Goal: Task Accomplishment & Management: Use online tool/utility

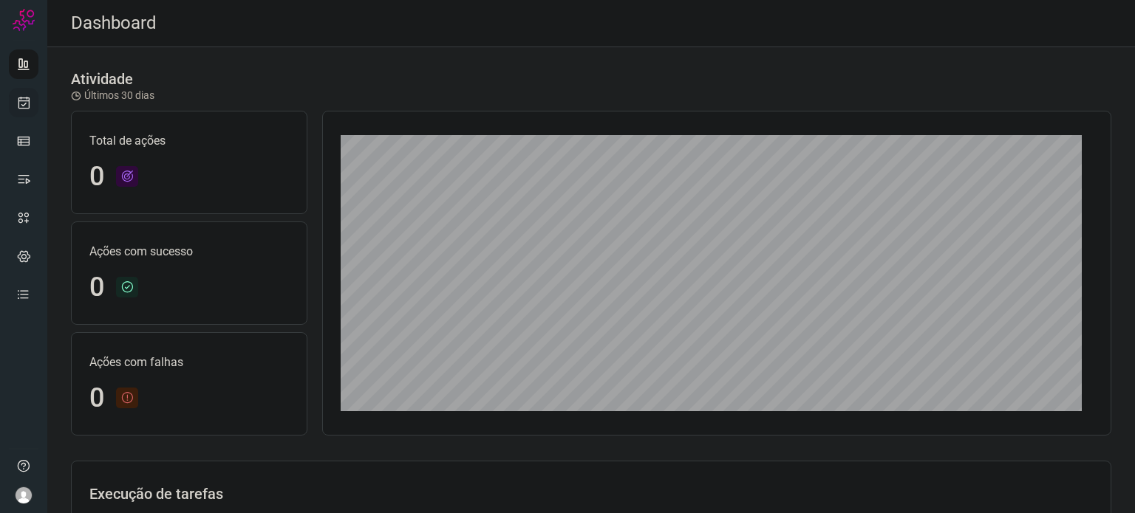
click at [40, 101] on div at bounding box center [23, 256] width 47 height 513
click at [35, 100] on link at bounding box center [24, 103] width 30 height 30
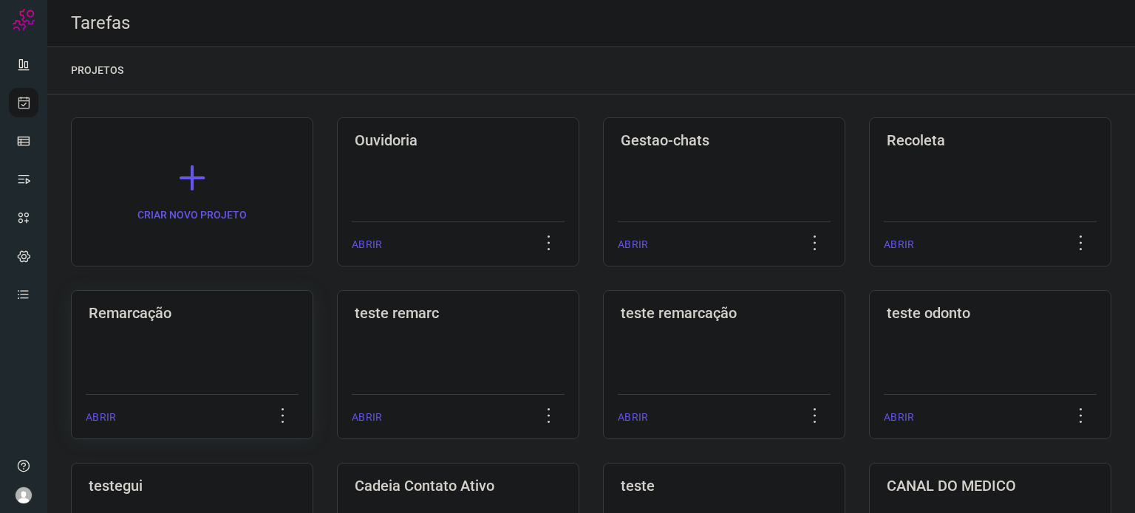
click at [135, 351] on div "Remarcação ABRIR" at bounding box center [192, 364] width 242 height 149
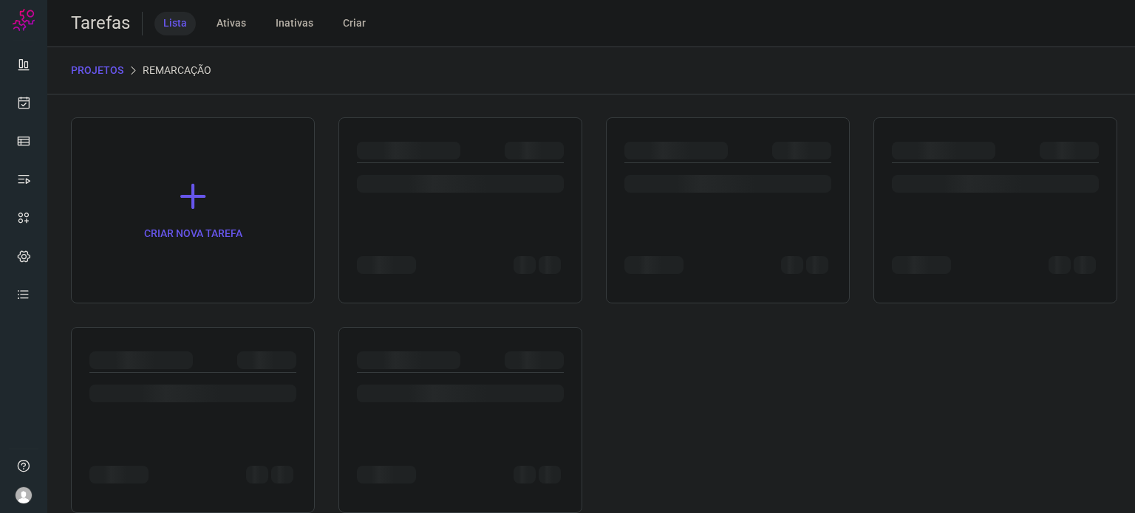
click at [135, 351] on div at bounding box center [193, 420] width 244 height 186
click at [136, 351] on div at bounding box center [193, 420] width 244 height 186
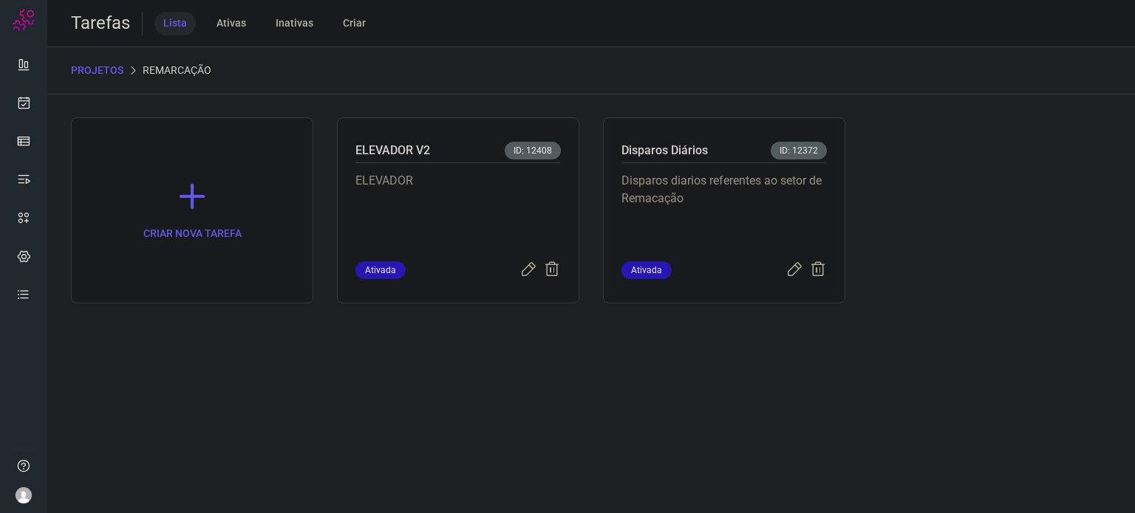
click at [723, 202] on p "Disparos diarios referentes ao setor de Remacação" at bounding box center [723, 209] width 205 height 74
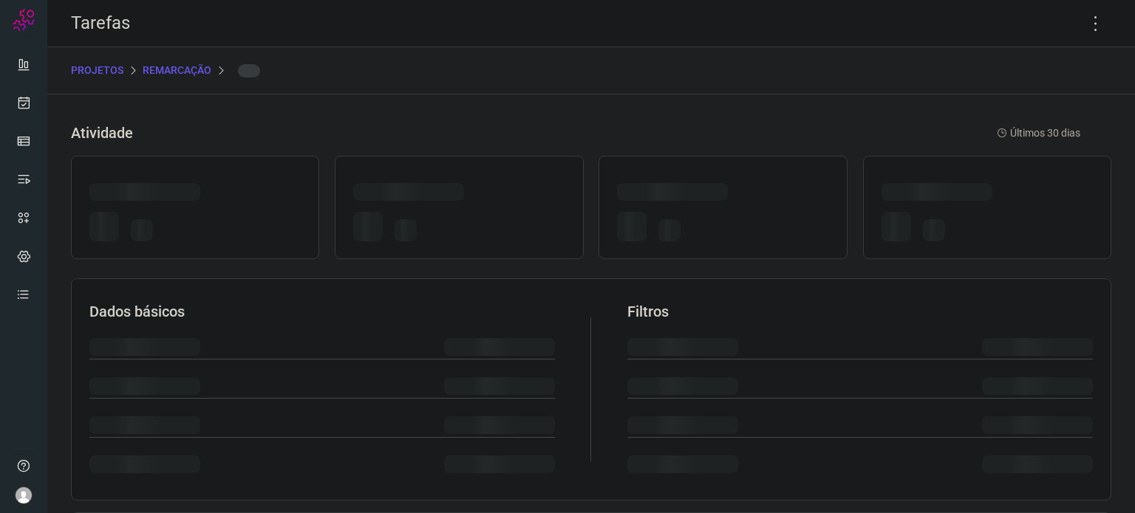
click at [723, 202] on div at bounding box center [722, 194] width 211 height 23
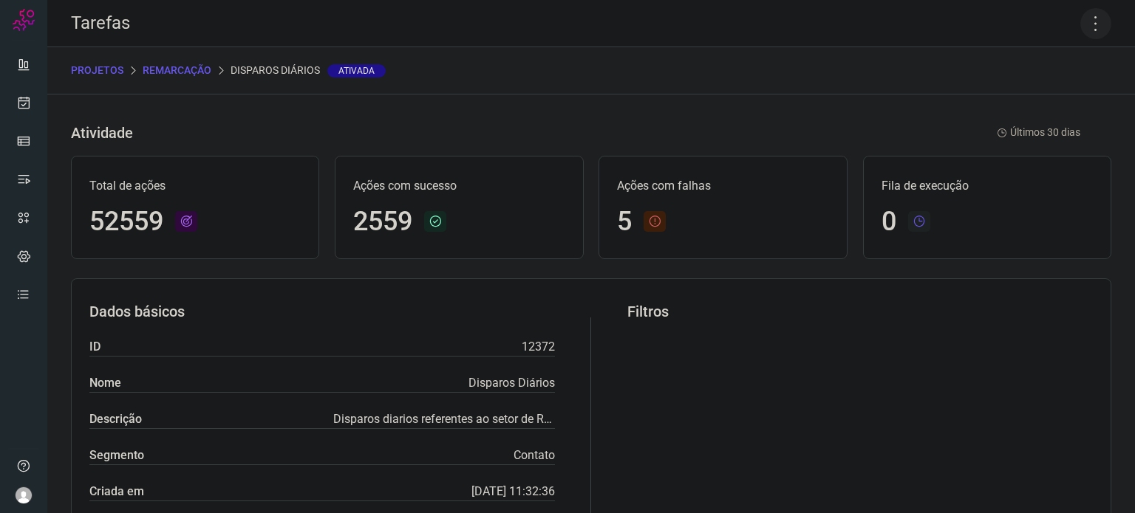
click at [1090, 25] on icon at bounding box center [1095, 23] width 31 height 31
click at [1031, 98] on li "Executar" at bounding box center [1032, 97] width 134 height 24
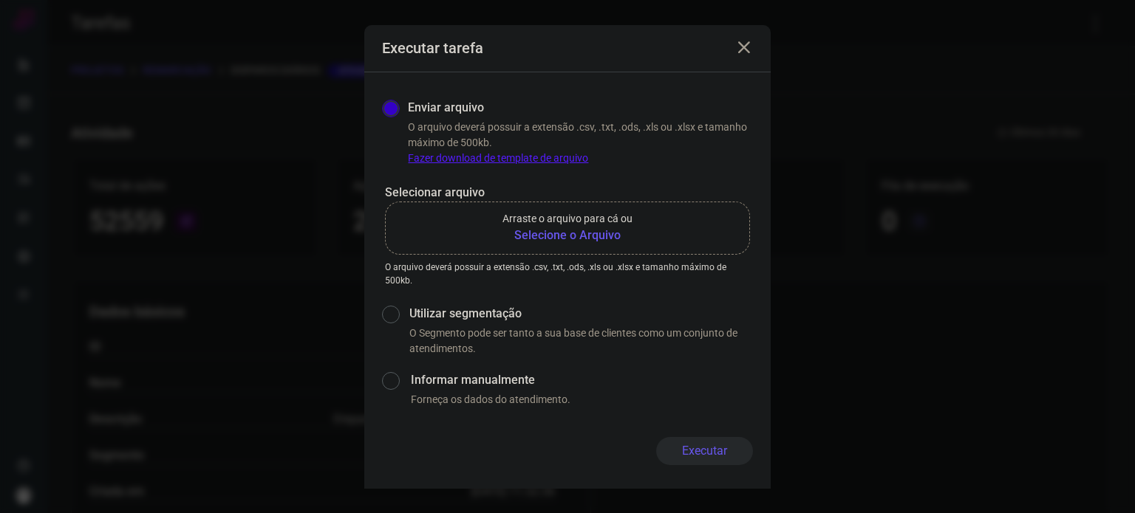
click at [609, 236] on b "Selecione o Arquivo" at bounding box center [567, 236] width 130 height 18
click at [0, 0] on input "Arraste o arquivo para cá ou Selecione o Arquivo" at bounding box center [0, 0] width 0 height 0
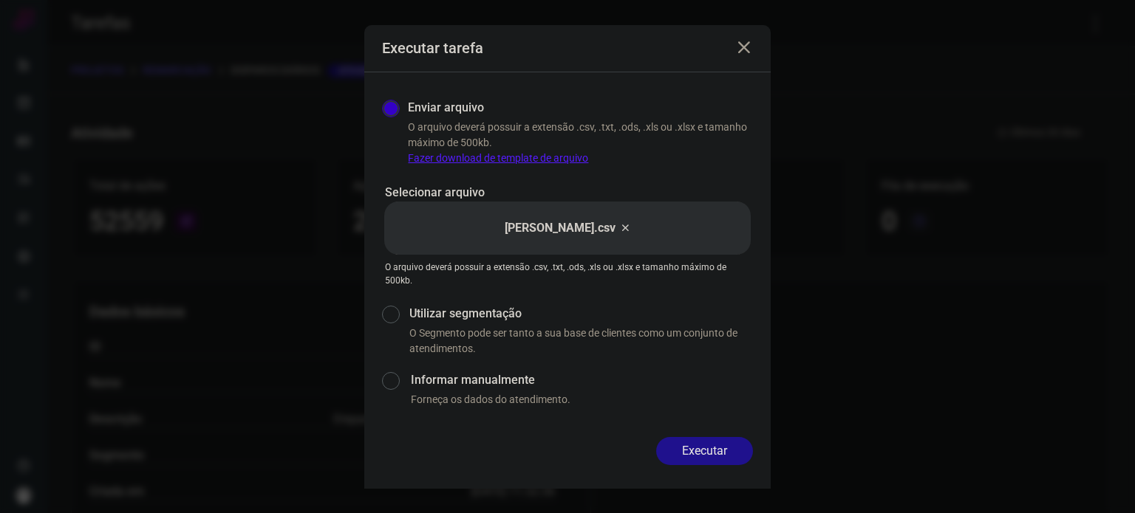
drag, startPoint x: 697, startPoint y: 443, endPoint x: 689, endPoint y: 441, distance: 8.3
click at [693, 443] on button "Executar" at bounding box center [704, 451] width 97 height 28
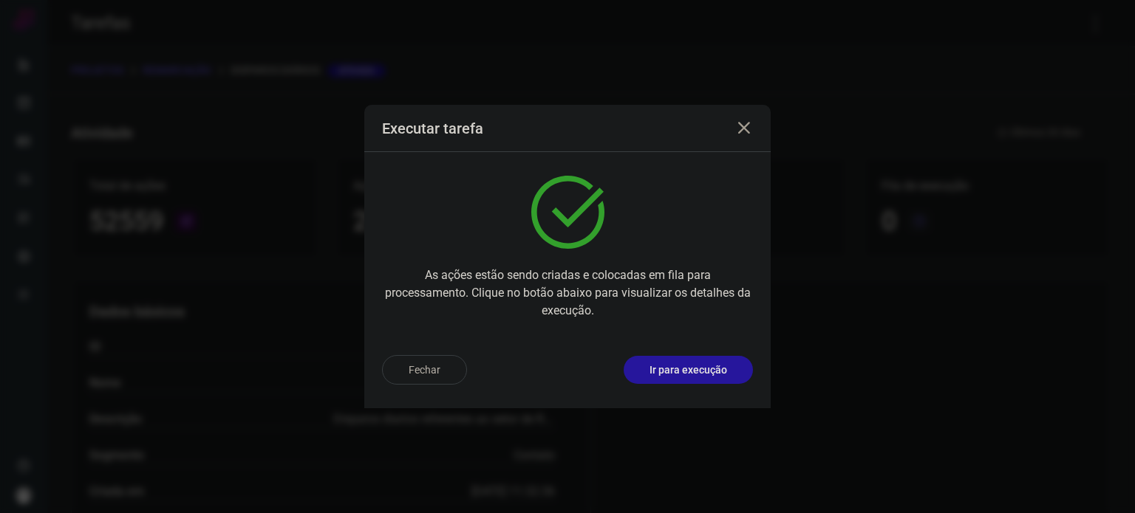
click at [697, 378] on button "Ir para execução" at bounding box center [688, 370] width 129 height 28
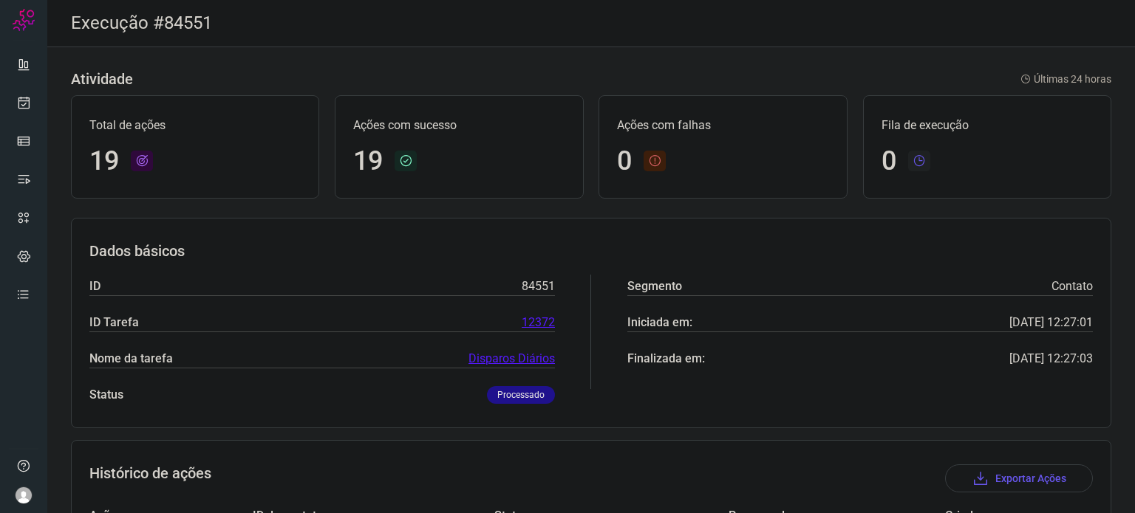
click at [33, 106] on link at bounding box center [24, 103] width 30 height 30
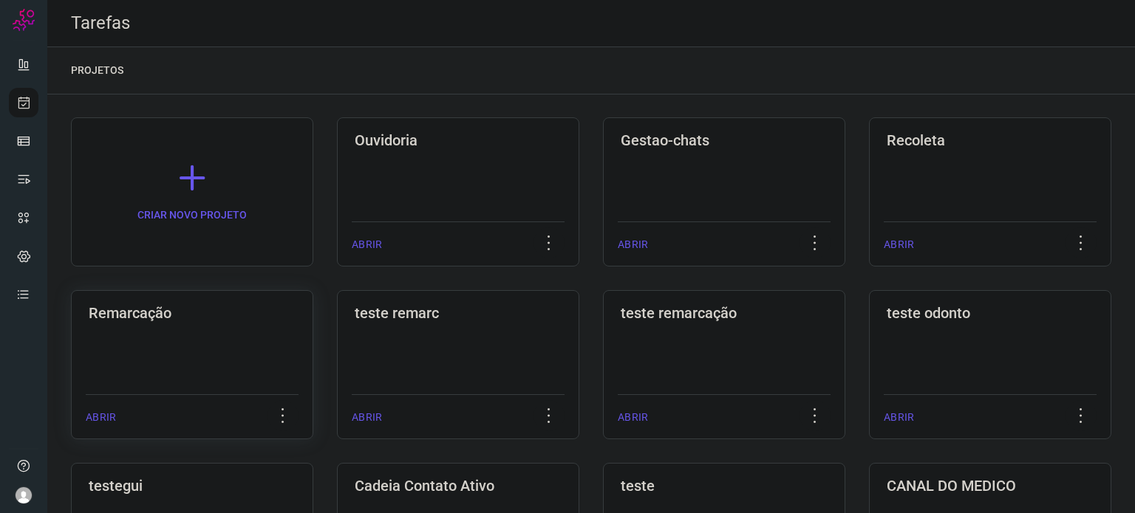
click at [284, 344] on div "Remarcação ABRIR" at bounding box center [192, 364] width 242 height 149
drag, startPoint x: 284, startPoint y: 344, endPoint x: 727, endPoint y: 292, distance: 445.6
click at [284, 344] on div "Remarcação ABRIR" at bounding box center [192, 364] width 242 height 149
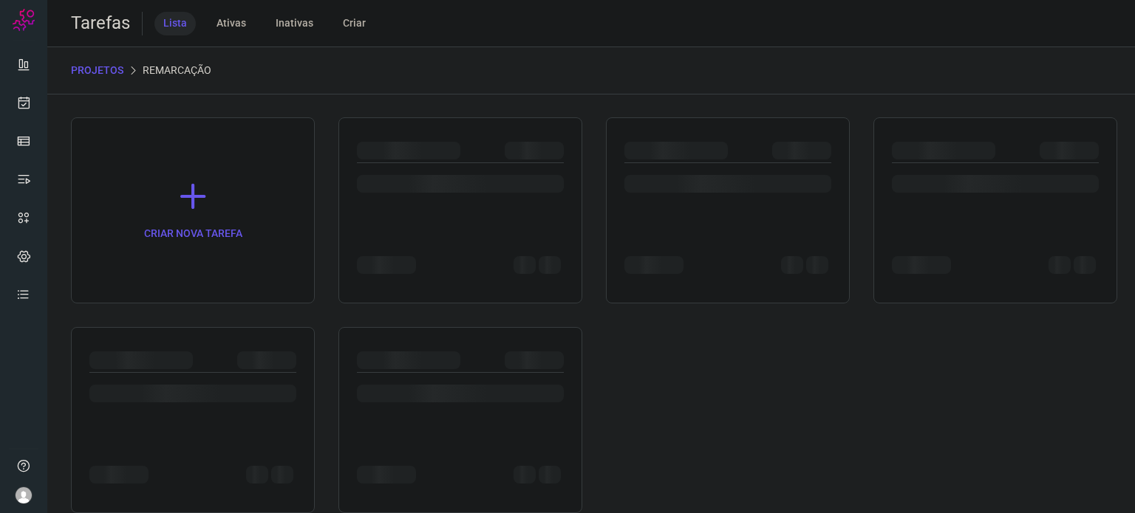
click at [113, 347] on div at bounding box center [193, 420] width 244 height 186
click at [113, 344] on div at bounding box center [193, 420] width 244 height 186
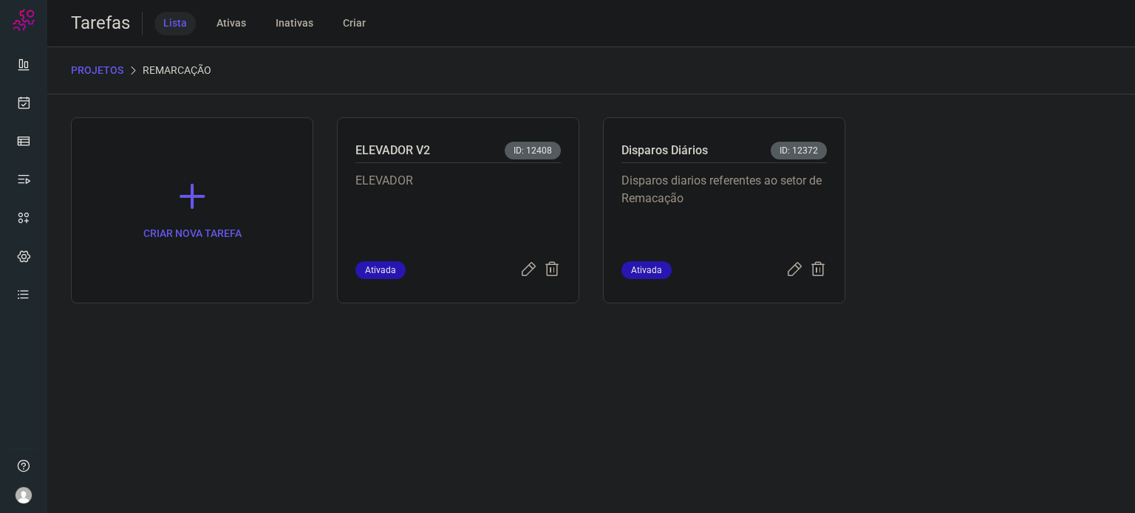
click at [731, 201] on p "Disparos diarios referentes ao setor de Remacação" at bounding box center [723, 209] width 205 height 74
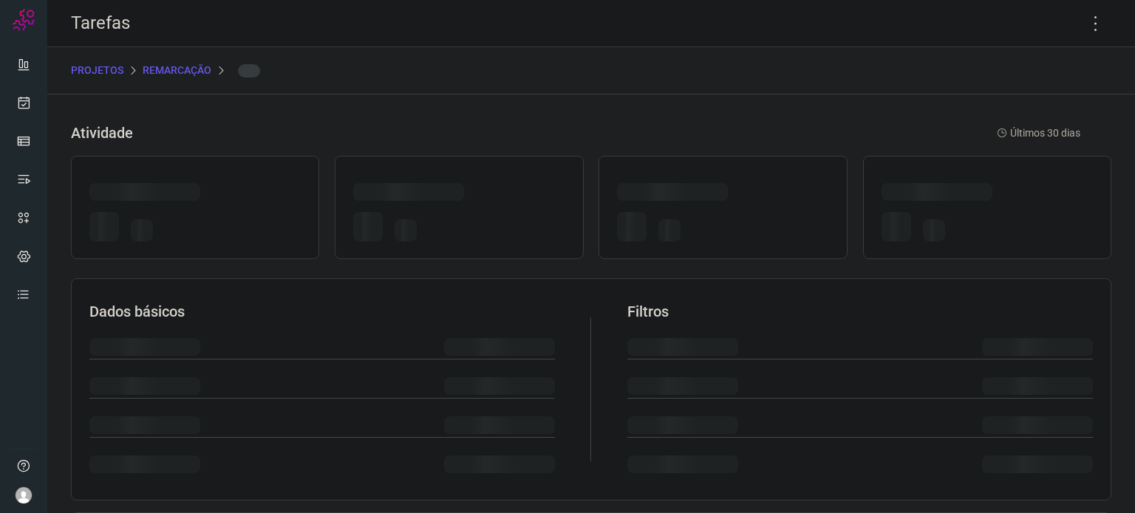
drag, startPoint x: 731, startPoint y: 201, endPoint x: 768, endPoint y: 218, distance: 40.7
click at [768, 218] on div at bounding box center [722, 229] width 211 height 35
click at [1090, 31] on icon at bounding box center [1095, 23] width 31 height 31
click at [1083, 28] on icon at bounding box center [1095, 23] width 31 height 31
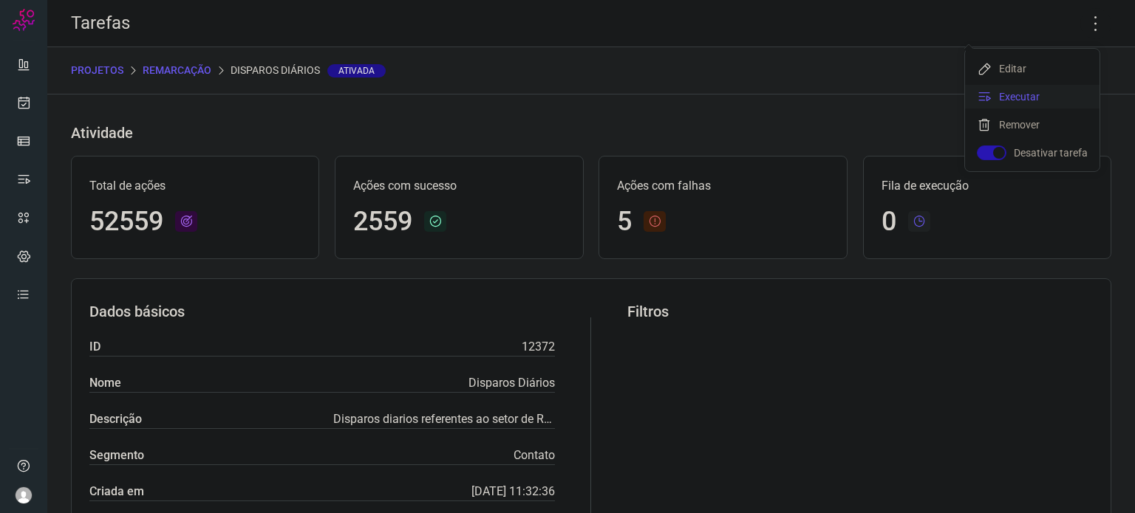
click at [1025, 99] on li "Executar" at bounding box center [1032, 97] width 134 height 24
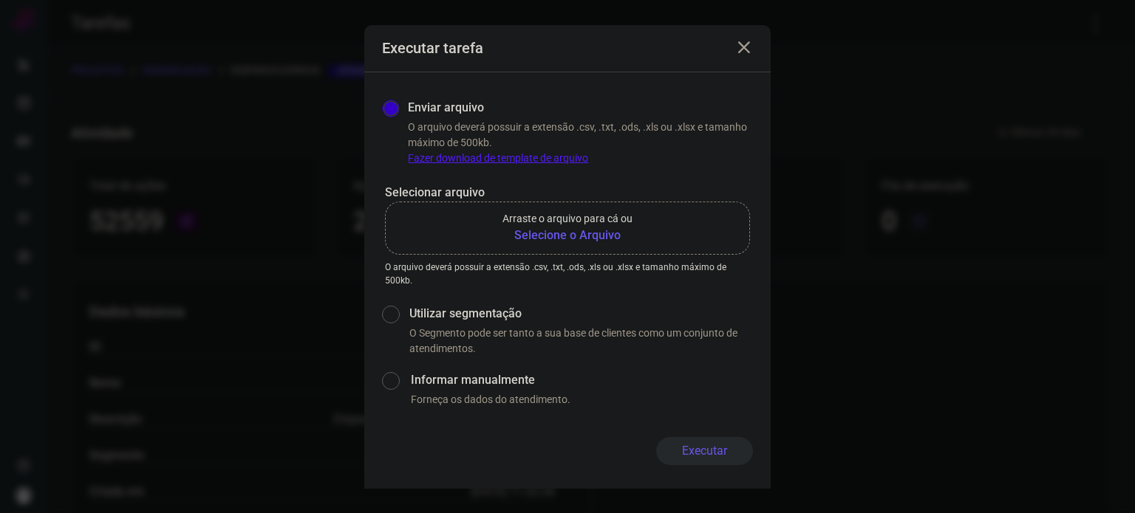
click at [587, 227] on b "Selecione o Arquivo" at bounding box center [567, 236] width 130 height 18
click at [0, 0] on input "Arraste o arquivo para cá ou Selecione o Arquivo" at bounding box center [0, 0] width 0 height 0
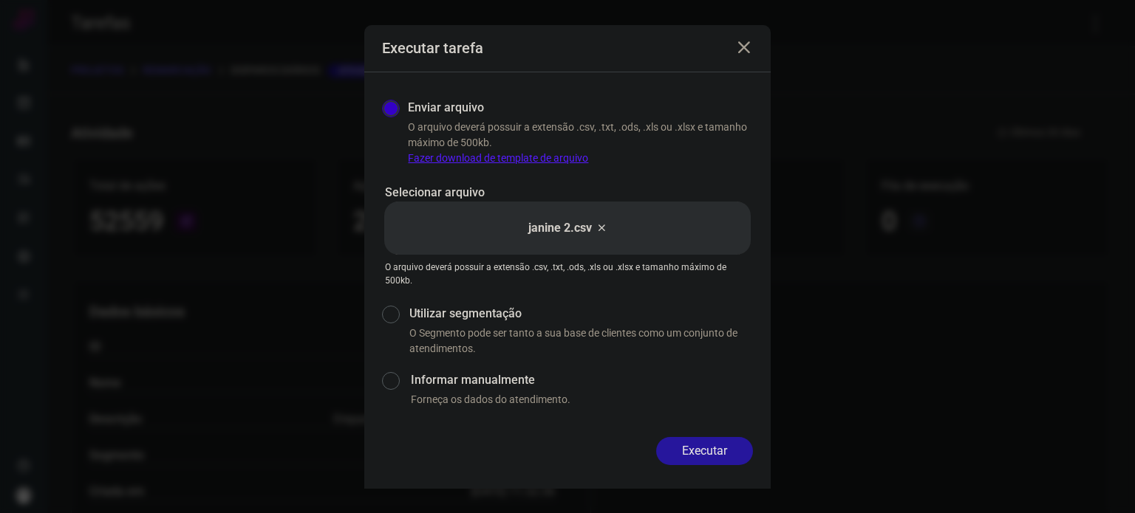
click at [728, 442] on button "Executar" at bounding box center [704, 451] width 97 height 28
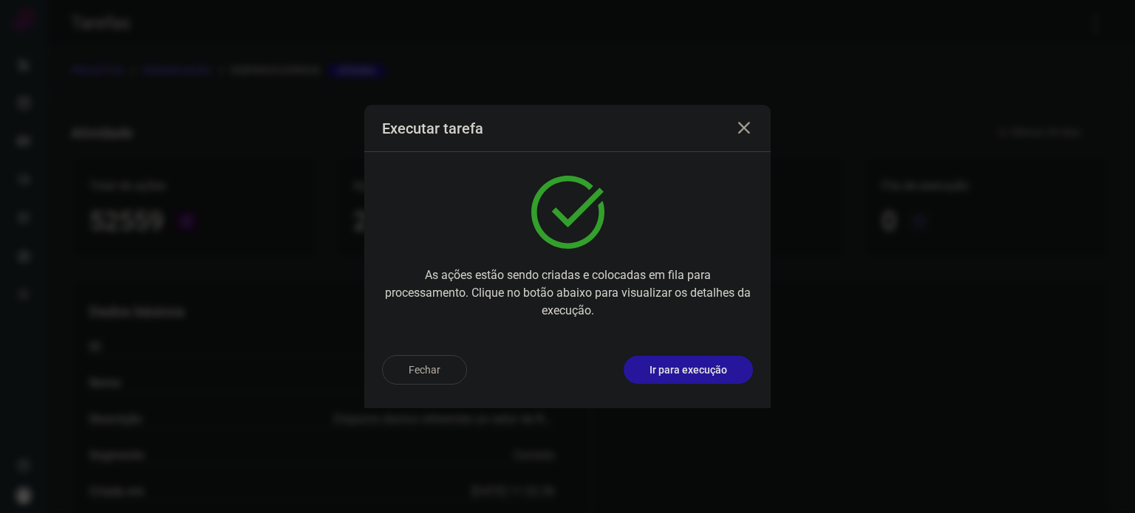
click at [717, 363] on p "Ir para execução" at bounding box center [688, 371] width 78 height 16
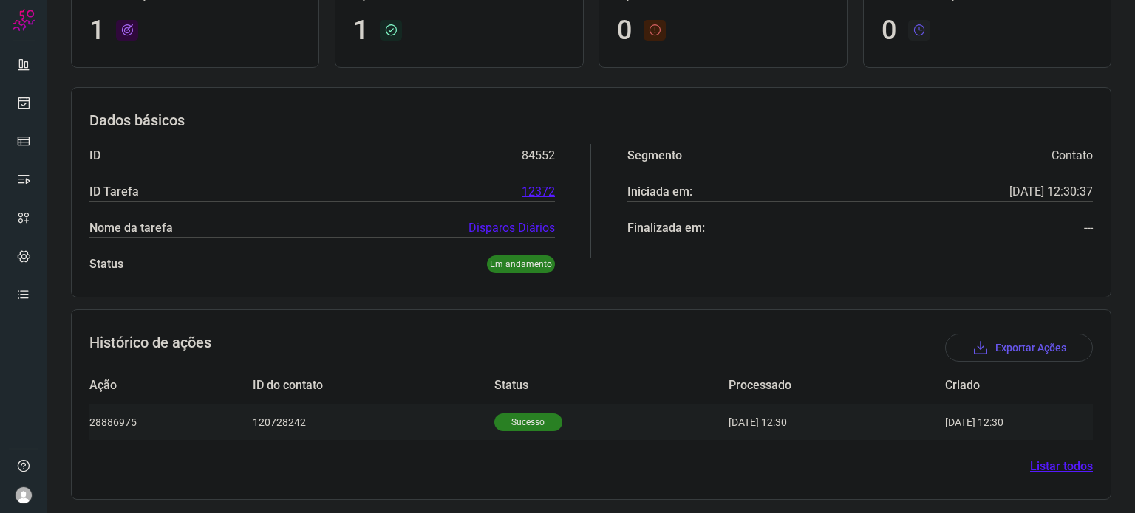
click at [518, 416] on p "Sucesso" at bounding box center [528, 423] width 68 height 18
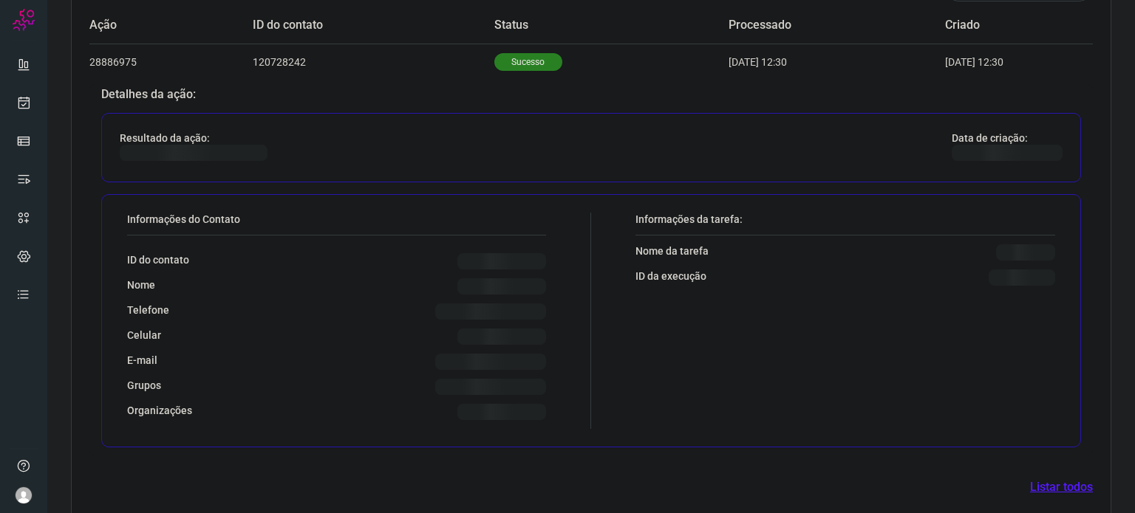
scroll to position [488, 0]
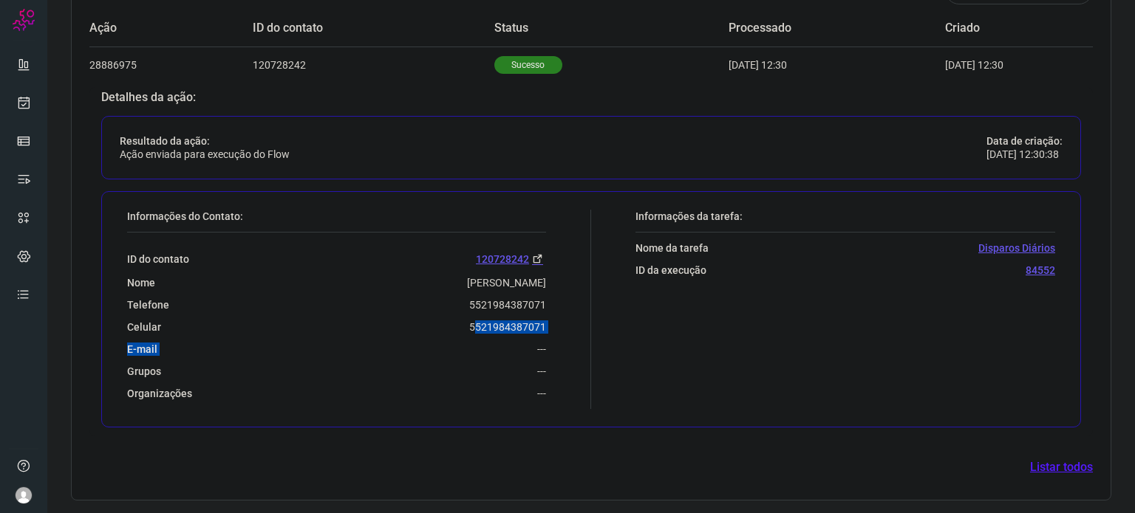
drag, startPoint x: 492, startPoint y: 340, endPoint x: 467, endPoint y: 323, distance: 30.3
click at [469, 323] on div "ID do contato 120728242 Nome Adriana Da Silva Cereja Telefone 5521984387071 Cel…" at bounding box center [336, 317] width 419 height 168
click at [456, 325] on div "Celular 5521984387071" at bounding box center [336, 327] width 419 height 13
drag, startPoint x: 467, startPoint y: 327, endPoint x: 543, endPoint y: 323, distance: 76.2
click at [543, 323] on div "Informações do Contato: ID do contato 120728242 Nome Adriana Da Silva Cereja Te…" at bounding box center [355, 309] width 471 height 199
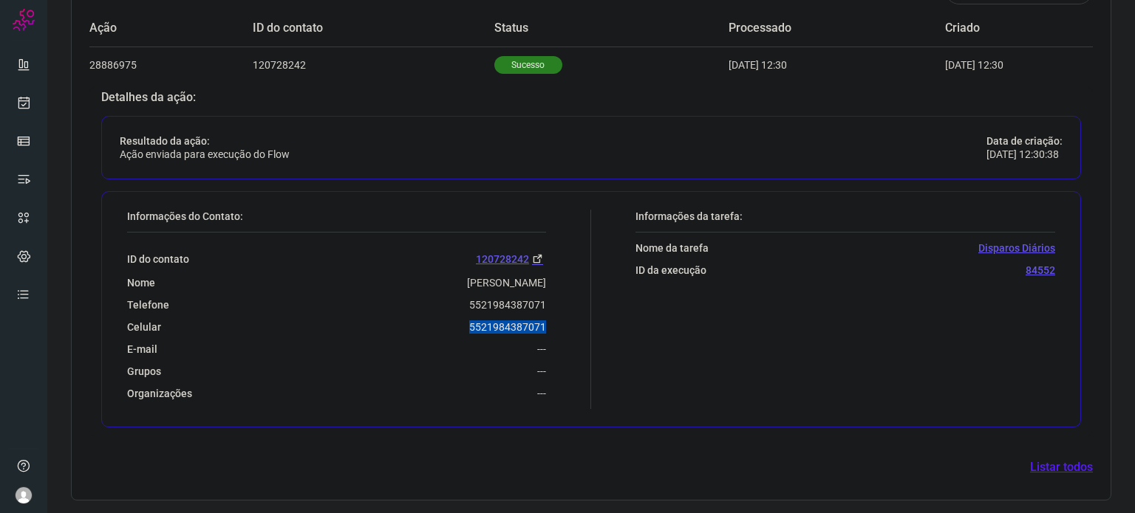
copy p "5521984387071"
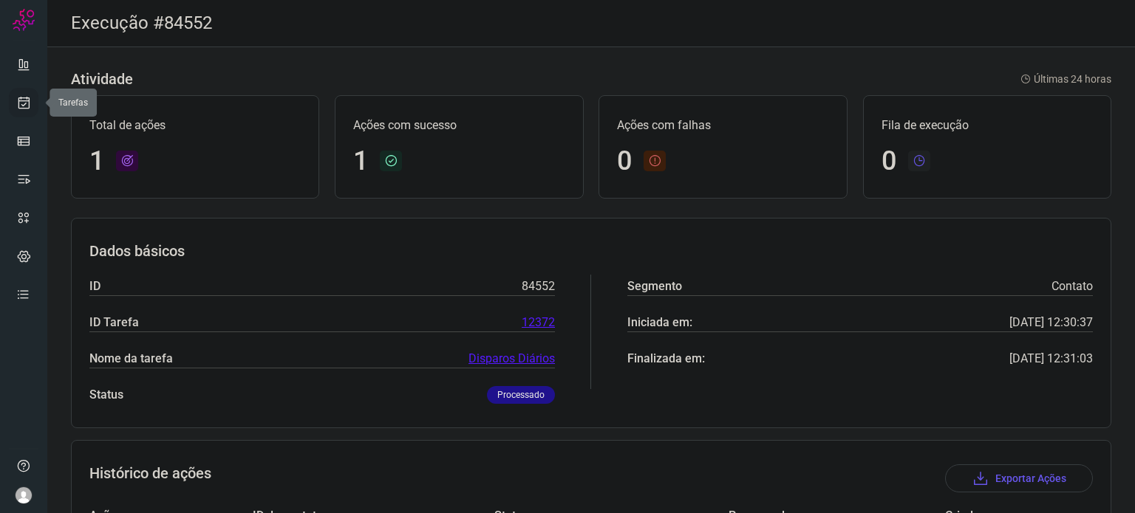
click at [31, 106] on link at bounding box center [24, 103] width 30 height 30
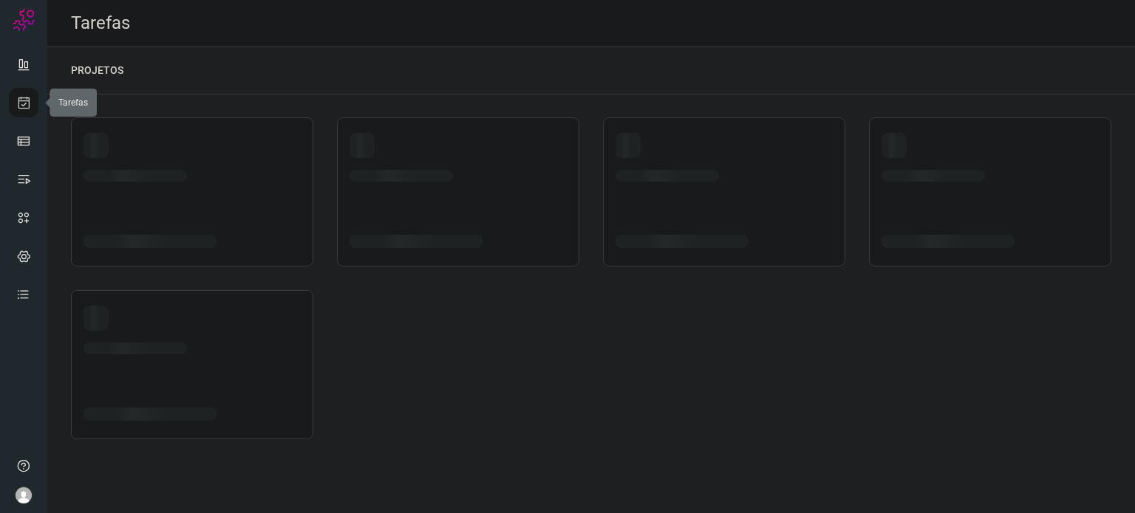
click at [31, 106] on link at bounding box center [24, 103] width 30 height 30
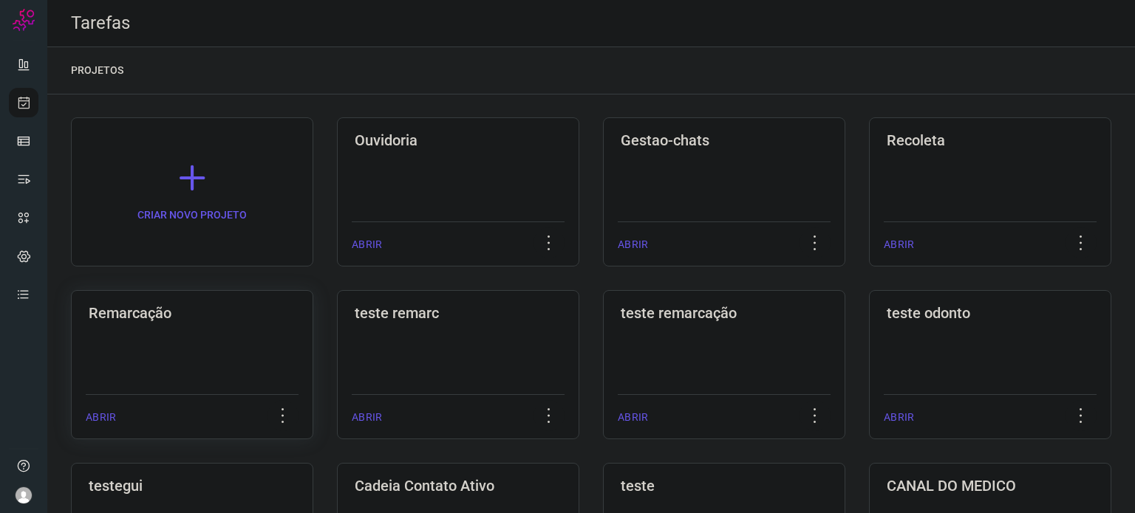
click at [223, 312] on h3 "Remarcação" at bounding box center [192, 313] width 207 height 18
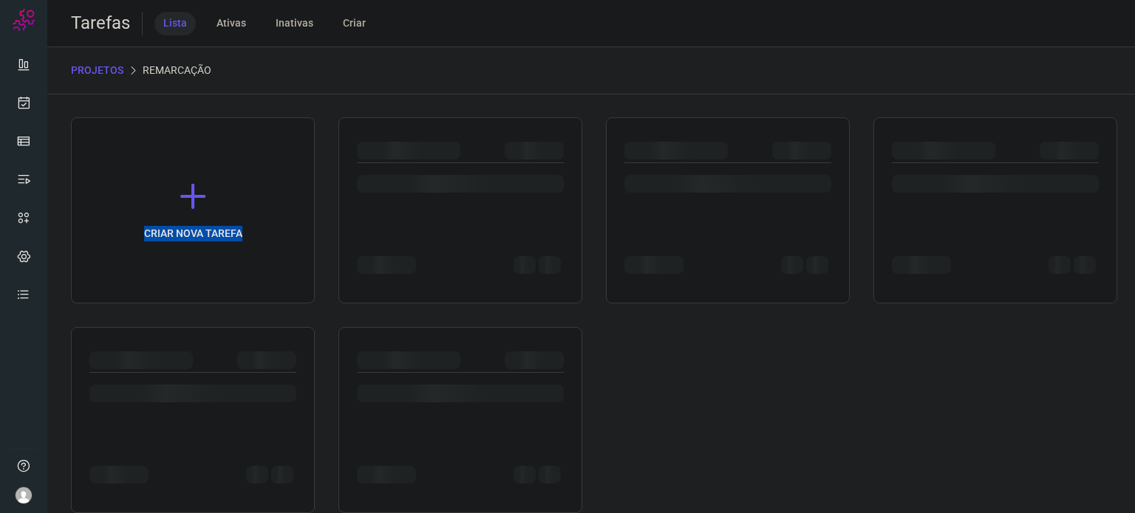
click at [225, 312] on div "CRIAR NOVA TAREFA" at bounding box center [591, 315] width 1040 height 396
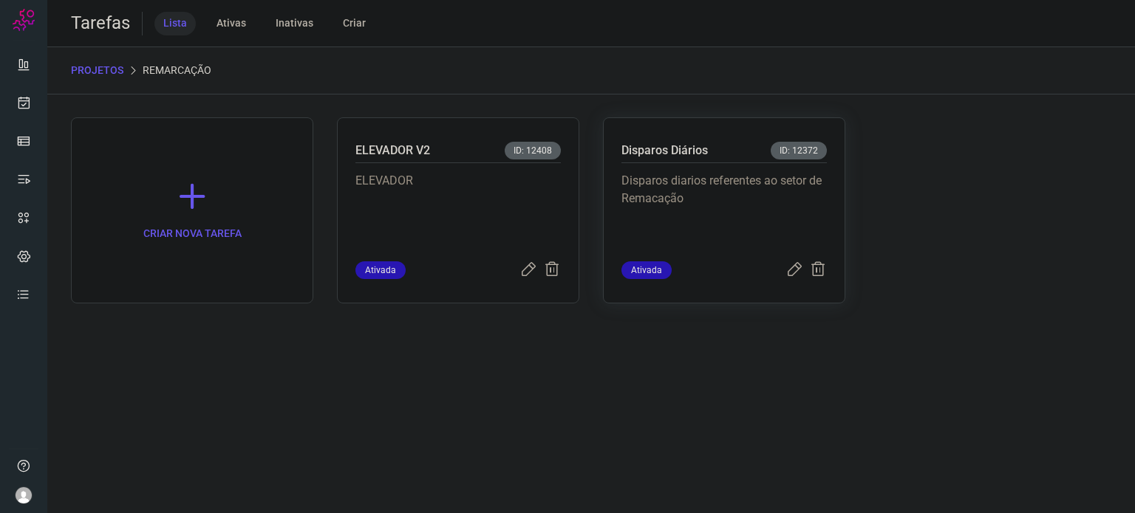
click at [712, 202] on p "Disparos diarios referentes ao setor de Remacação" at bounding box center [723, 209] width 205 height 74
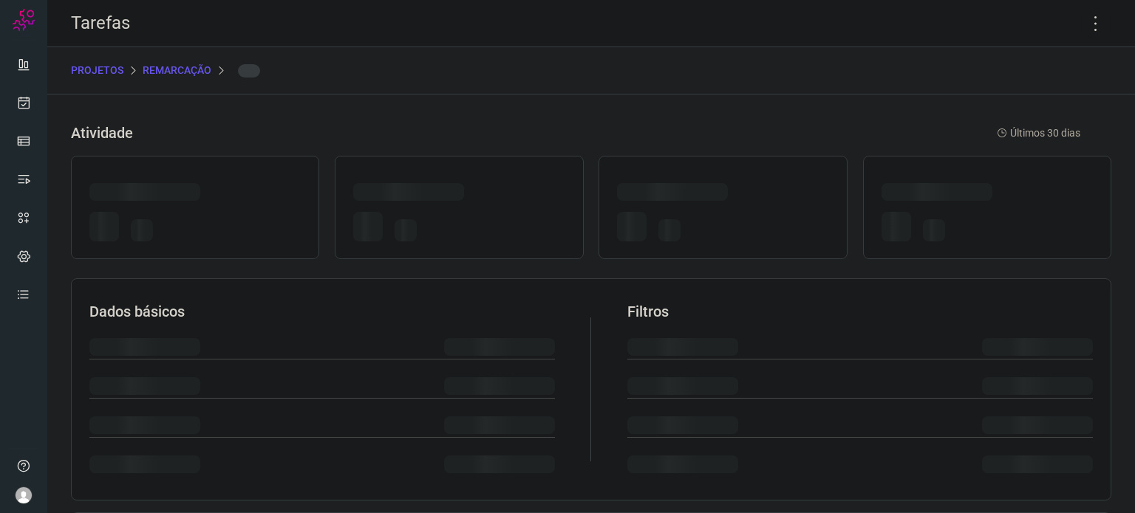
click at [712, 202] on div at bounding box center [722, 194] width 211 height 23
click at [1082, 17] on icon at bounding box center [1095, 23] width 31 height 31
click at [1087, 27] on icon at bounding box center [1095, 23] width 31 height 31
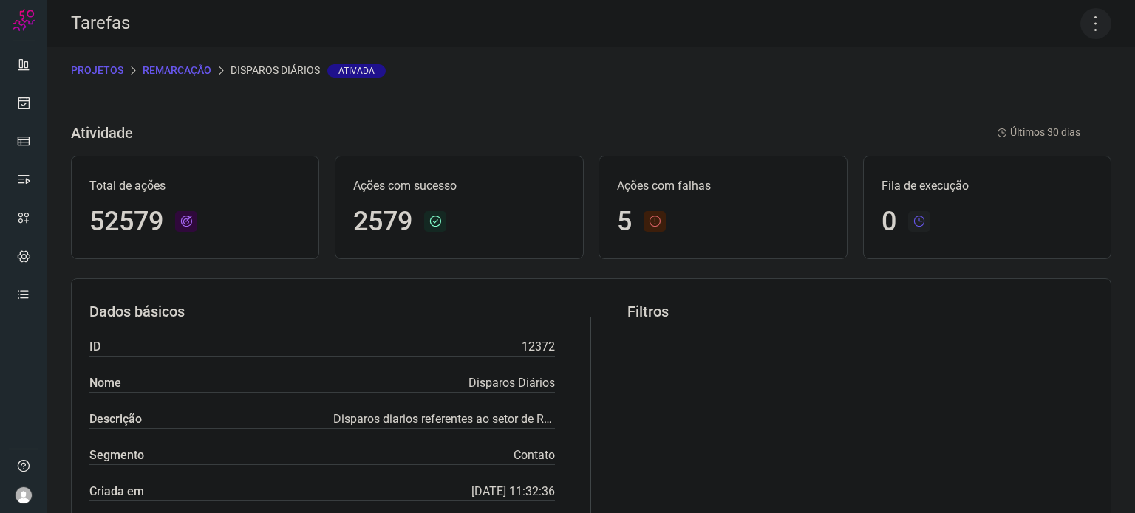
click at [1082, 35] on icon at bounding box center [1095, 23] width 31 height 31
click at [1045, 95] on li "Executar" at bounding box center [1032, 97] width 134 height 24
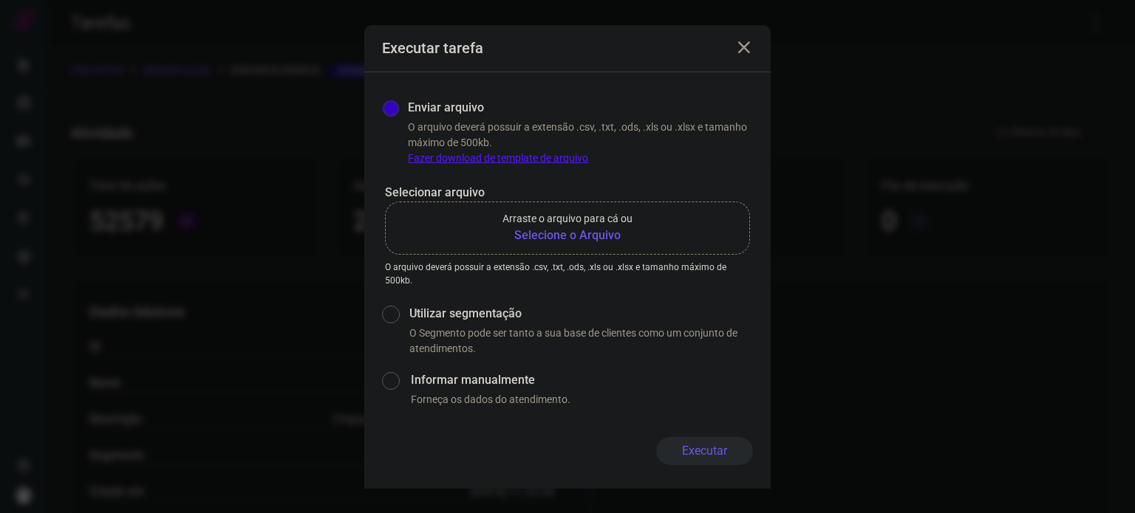
click at [573, 236] on b "Selecione o Arquivo" at bounding box center [567, 236] width 130 height 18
click at [0, 0] on input "Arraste o arquivo para cá ou Selecione o Arquivo" at bounding box center [0, 0] width 0 height 0
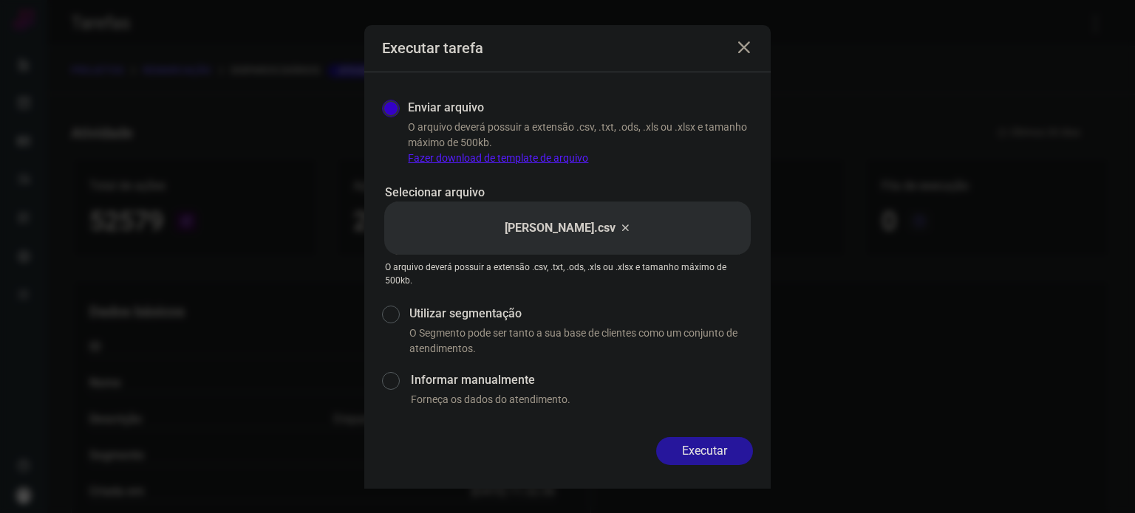
click at [722, 452] on button "Executar" at bounding box center [704, 451] width 97 height 28
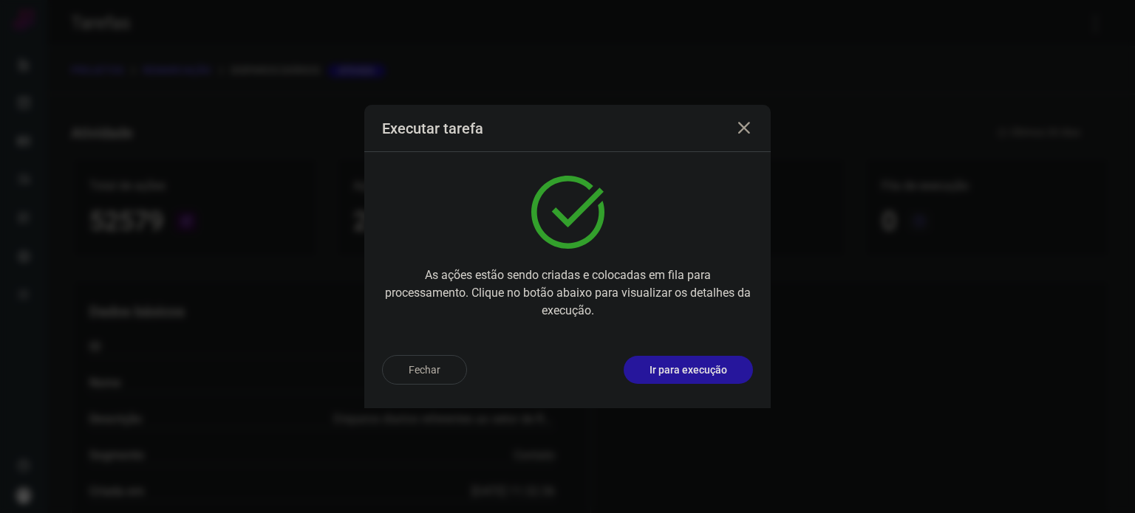
click at [693, 374] on p "Ir para execução" at bounding box center [688, 371] width 78 height 16
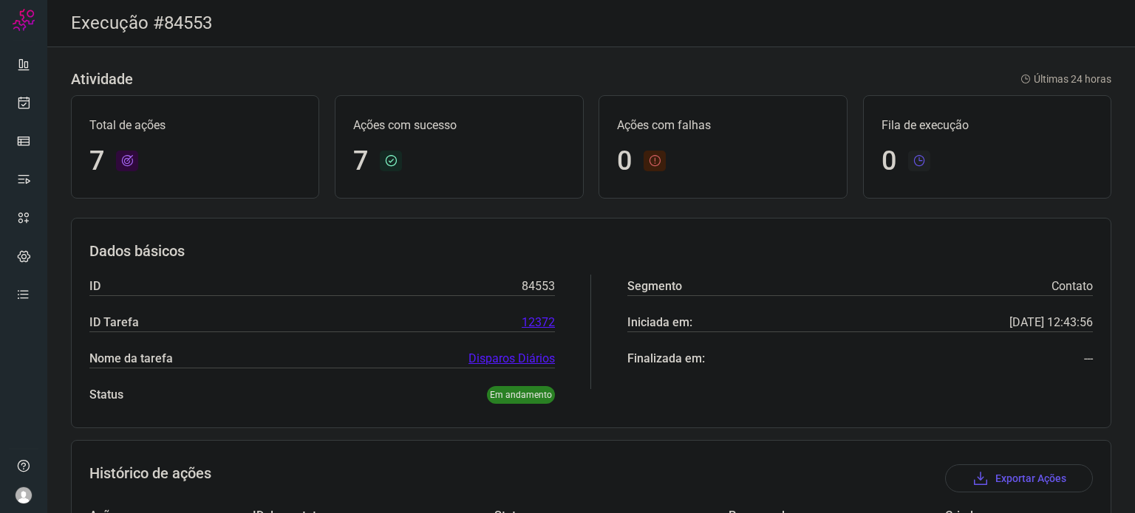
scroll to position [348, 0]
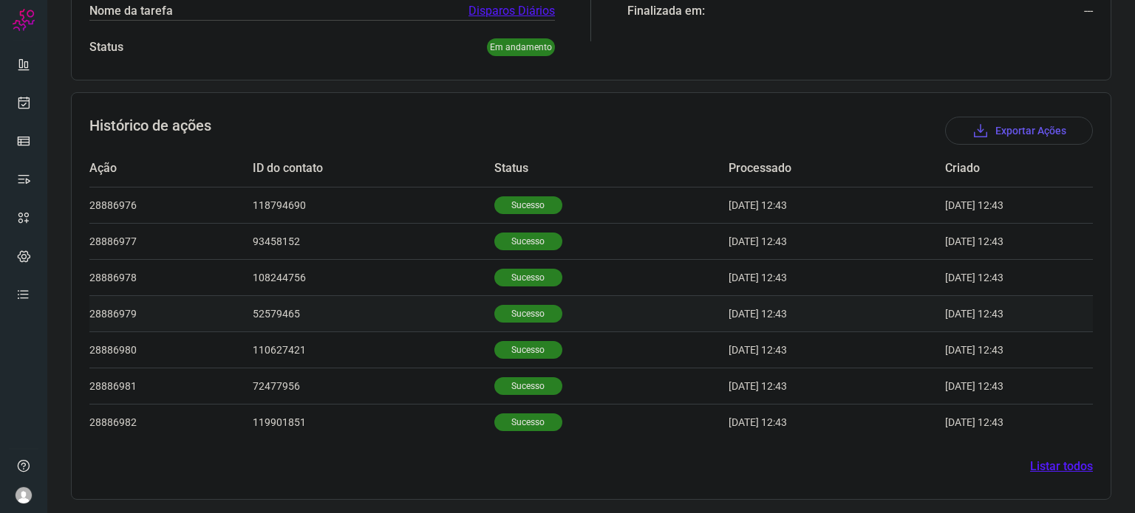
click at [509, 295] on td "Sucesso" at bounding box center [611, 313] width 234 height 36
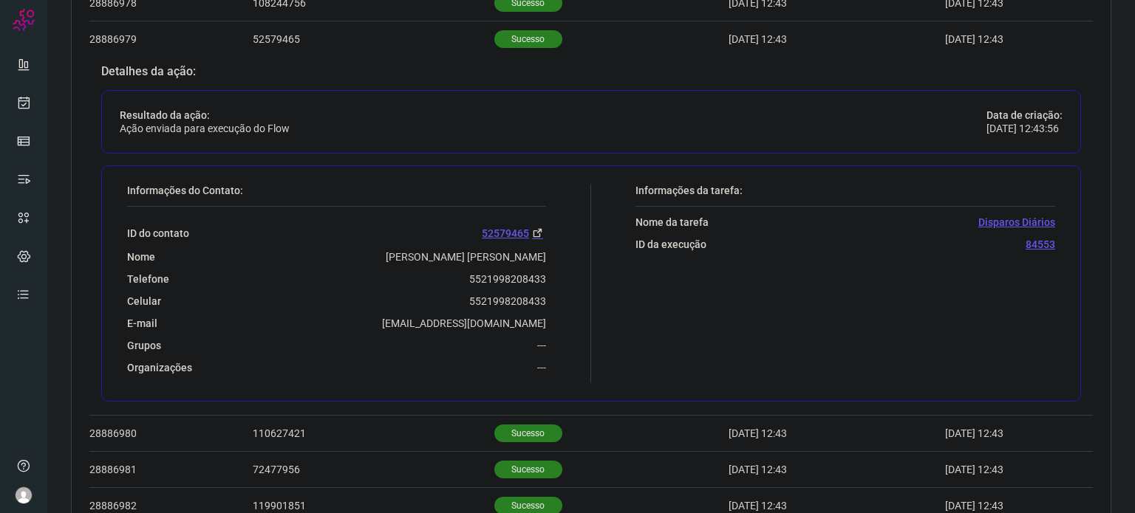
scroll to position [643, 0]
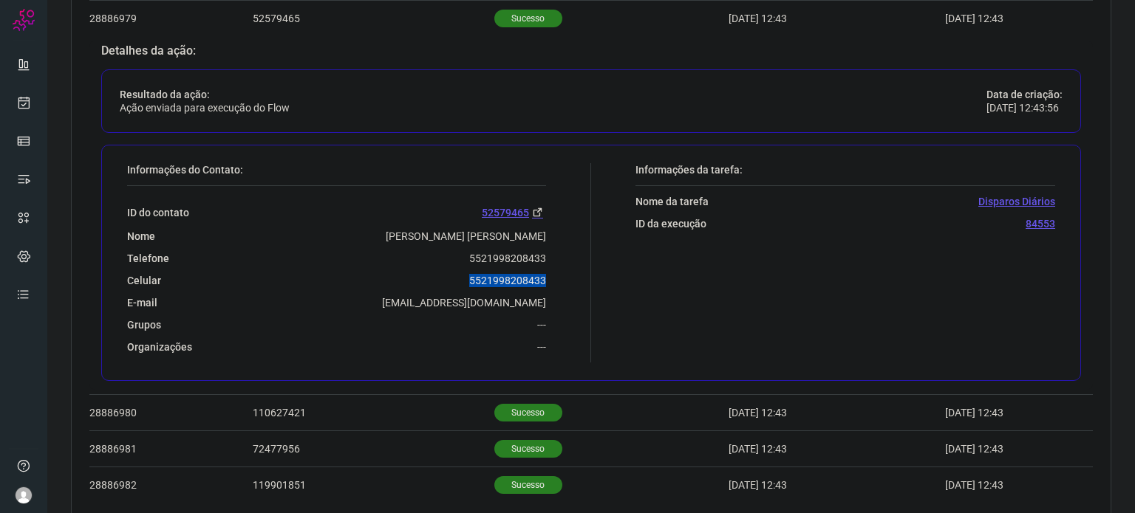
drag, startPoint x: 464, startPoint y: 281, endPoint x: 547, endPoint y: 283, distance: 83.5
click at [547, 283] on div "Informações do Contato: ID do contato 52579465 Nome [PERSON_NAME] [PERSON_NAME]…" at bounding box center [355, 262] width 471 height 199
copy p "5521998208433"
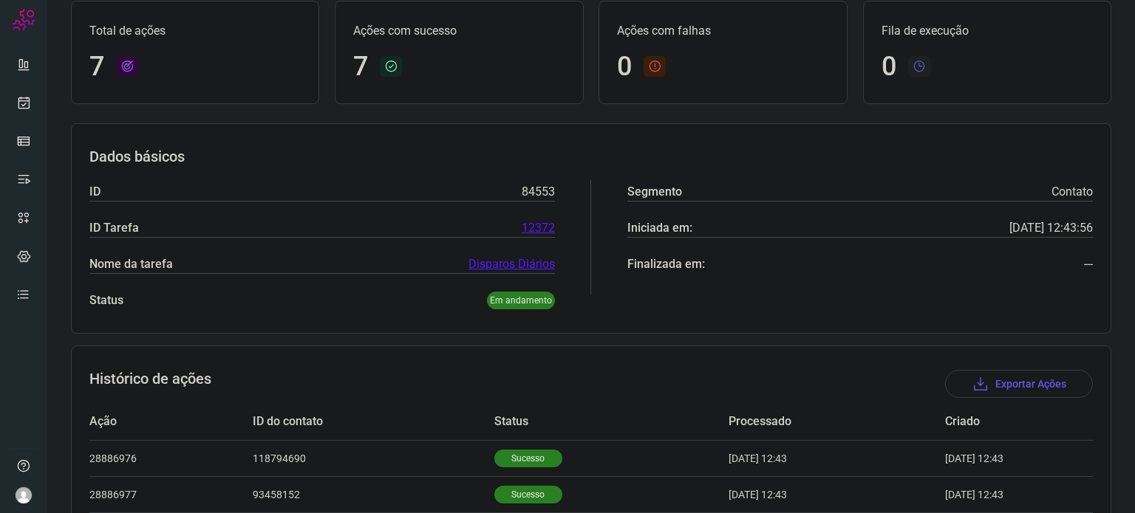
scroll to position [0, 0]
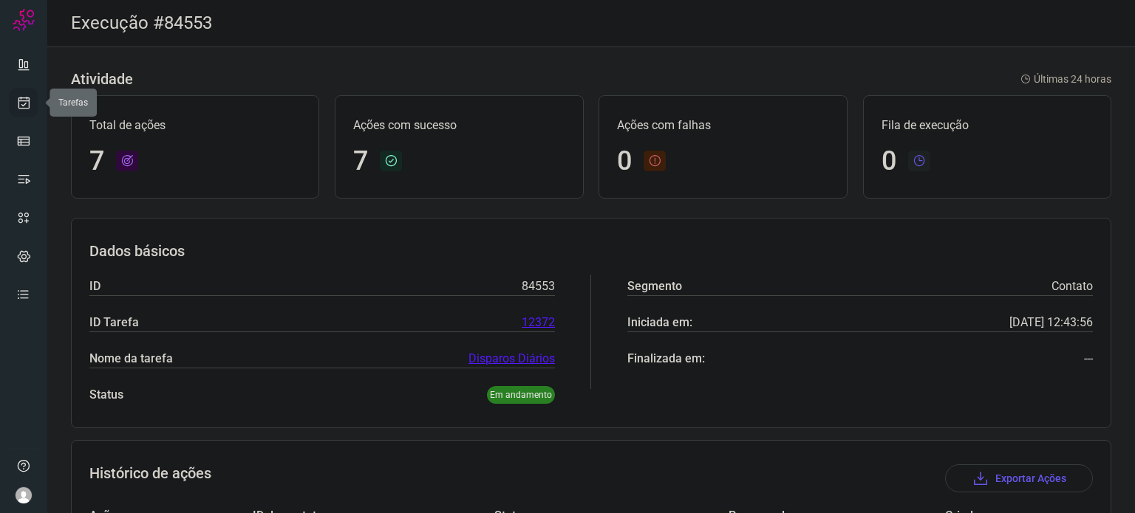
click at [22, 107] on icon at bounding box center [24, 102] width 16 height 15
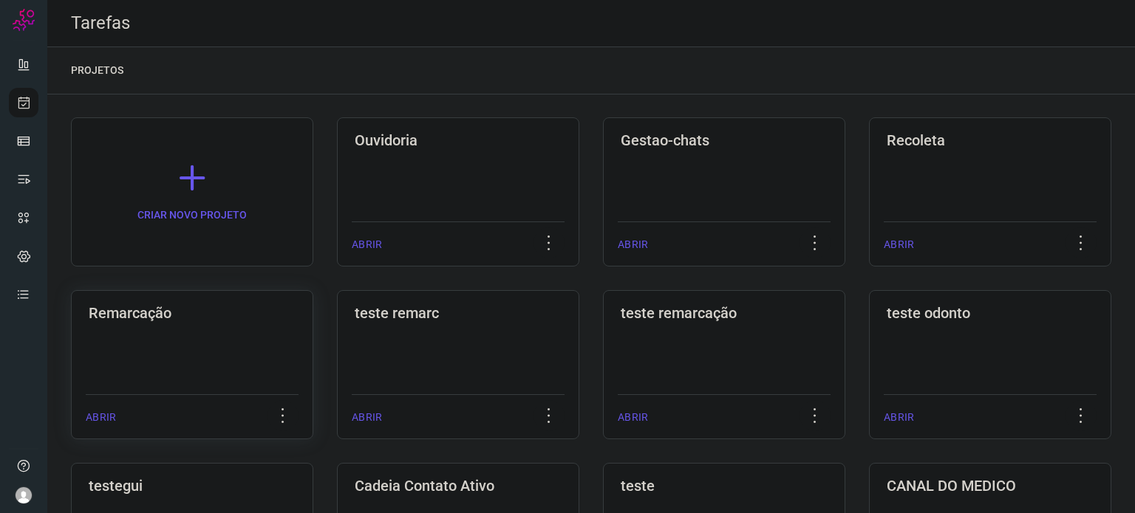
click at [182, 341] on div "Remarcação ABRIR" at bounding box center [192, 364] width 242 height 149
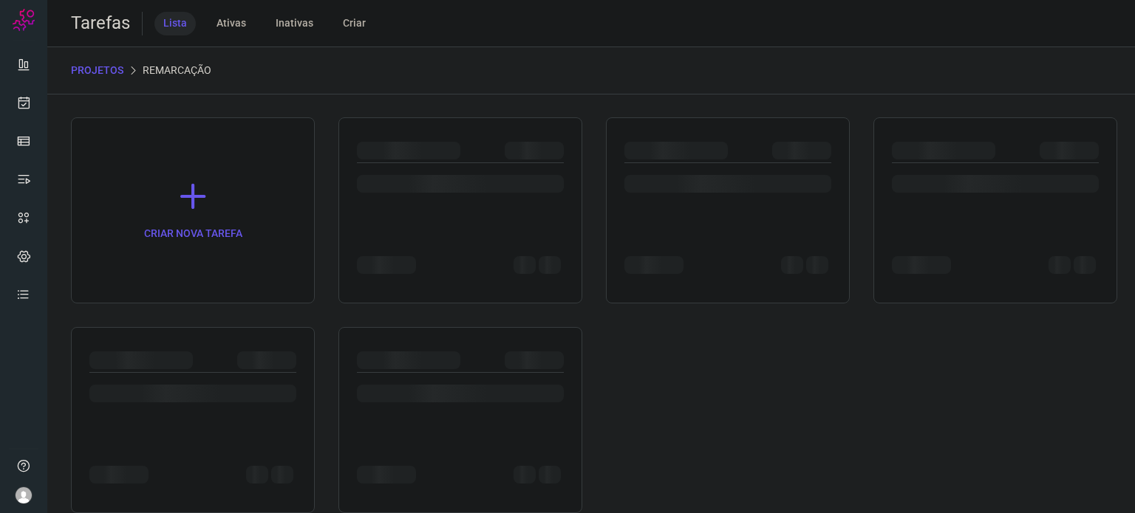
click at [183, 335] on div at bounding box center [193, 420] width 244 height 186
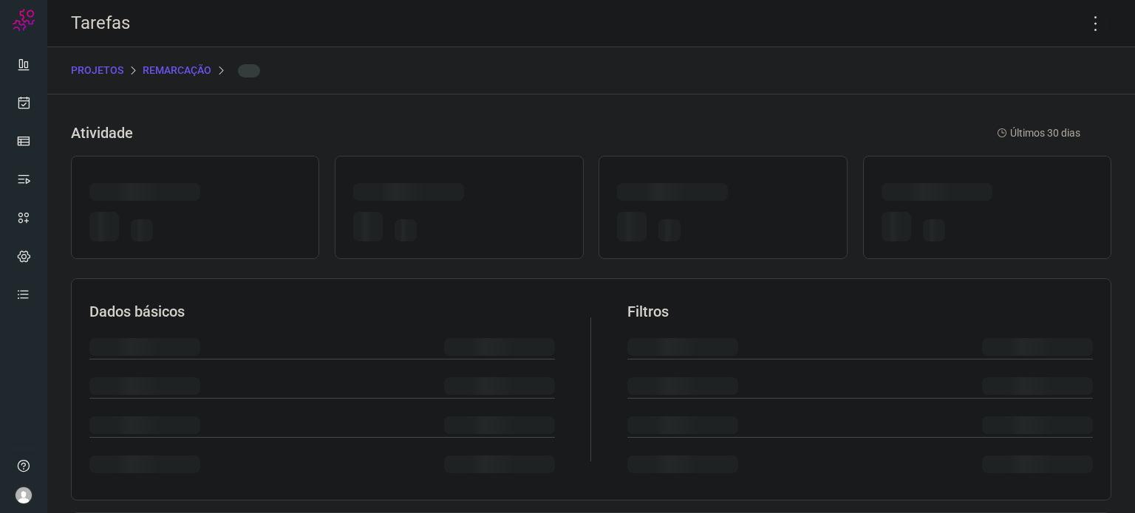
click at [750, 161] on div at bounding box center [722, 207] width 248 height 103
click at [1082, 26] on icon at bounding box center [1095, 23] width 31 height 31
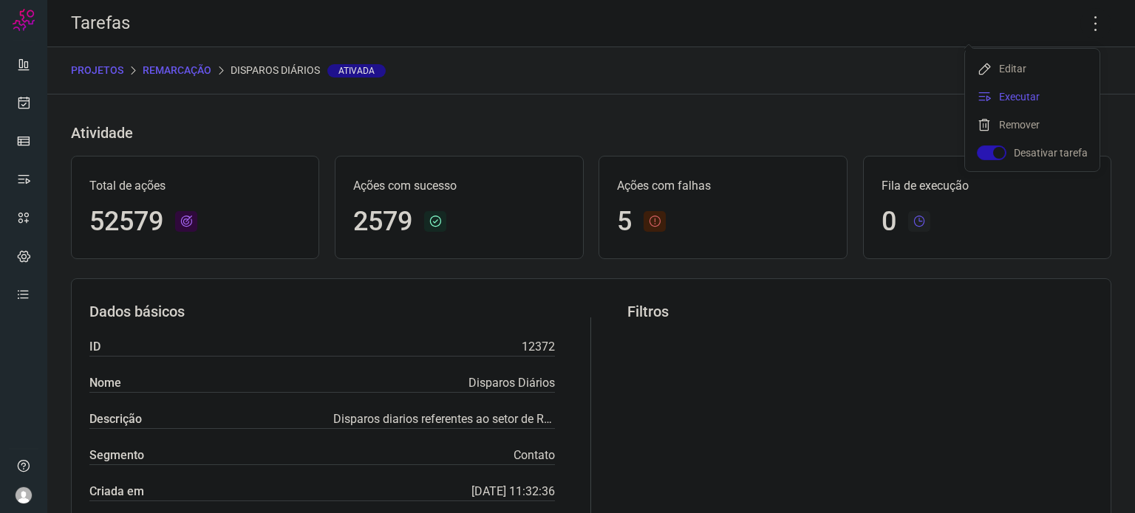
click at [1019, 100] on li "Executar" at bounding box center [1032, 97] width 134 height 24
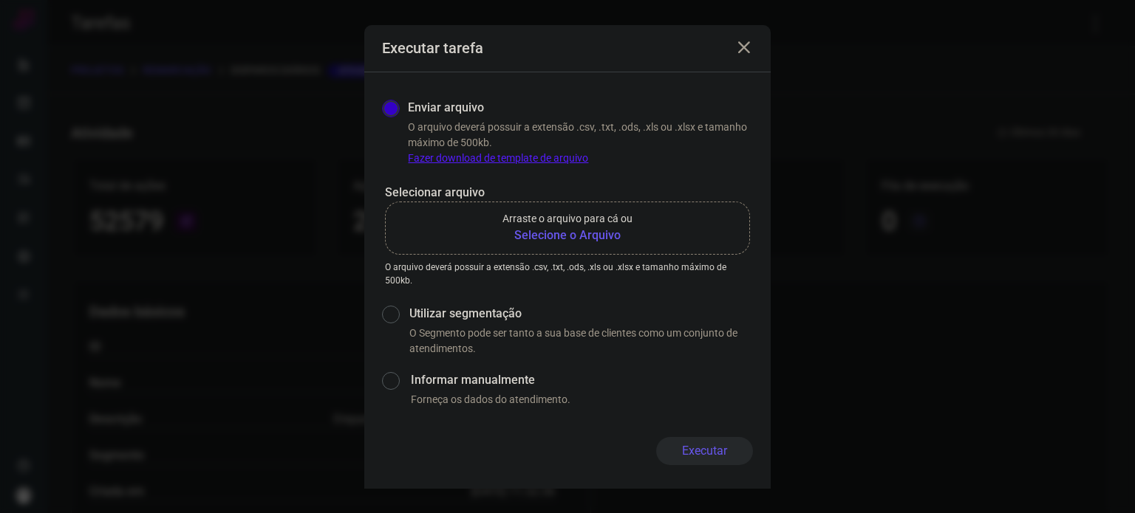
click at [547, 228] on b "Selecione o Arquivo" at bounding box center [567, 236] width 130 height 18
click at [0, 0] on input "Arraste o arquivo para cá ou Selecione o Arquivo" at bounding box center [0, 0] width 0 height 0
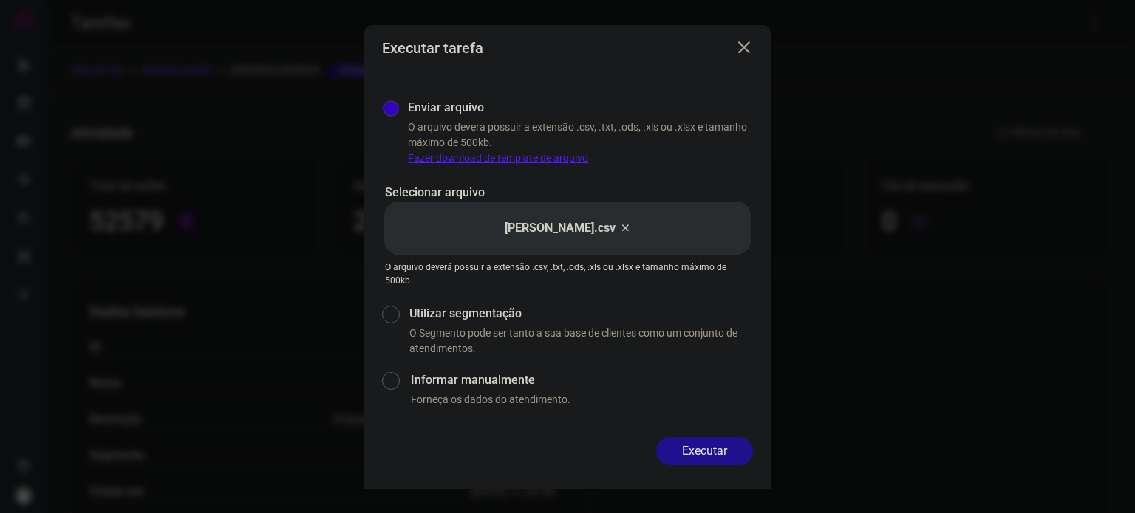
click at [711, 448] on button "Executar" at bounding box center [704, 451] width 97 height 28
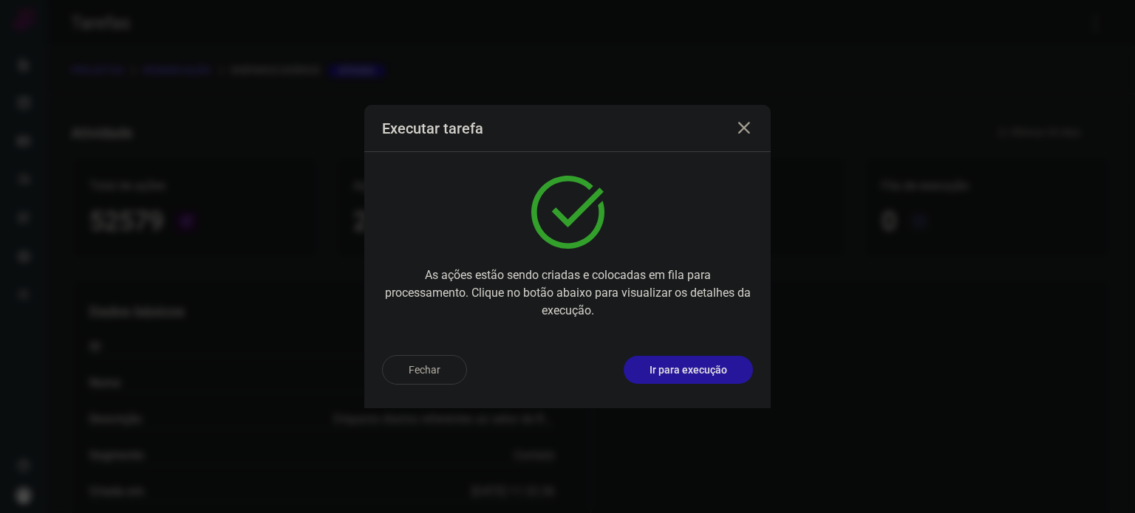
click at [704, 366] on p "Ir para execução" at bounding box center [688, 371] width 78 height 16
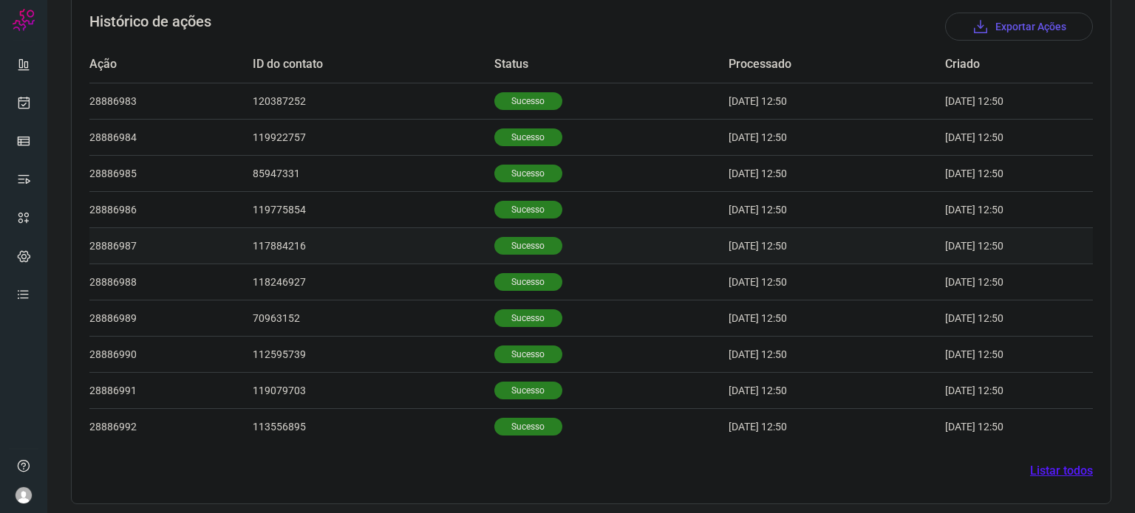
scroll to position [457, 0]
